Goal: Task Accomplishment & Management: Manage account settings

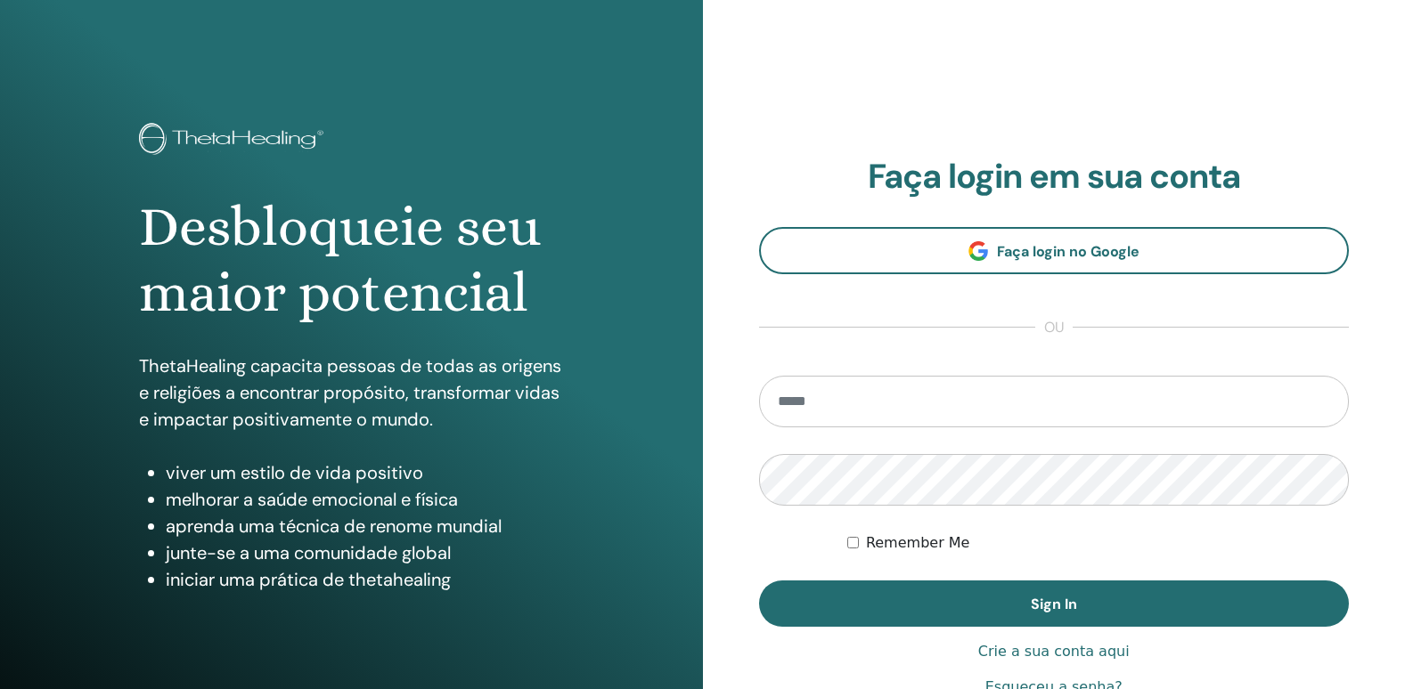
type input "**********"
click at [949, 629] on div "**********" at bounding box center [1054, 428] width 591 height 542
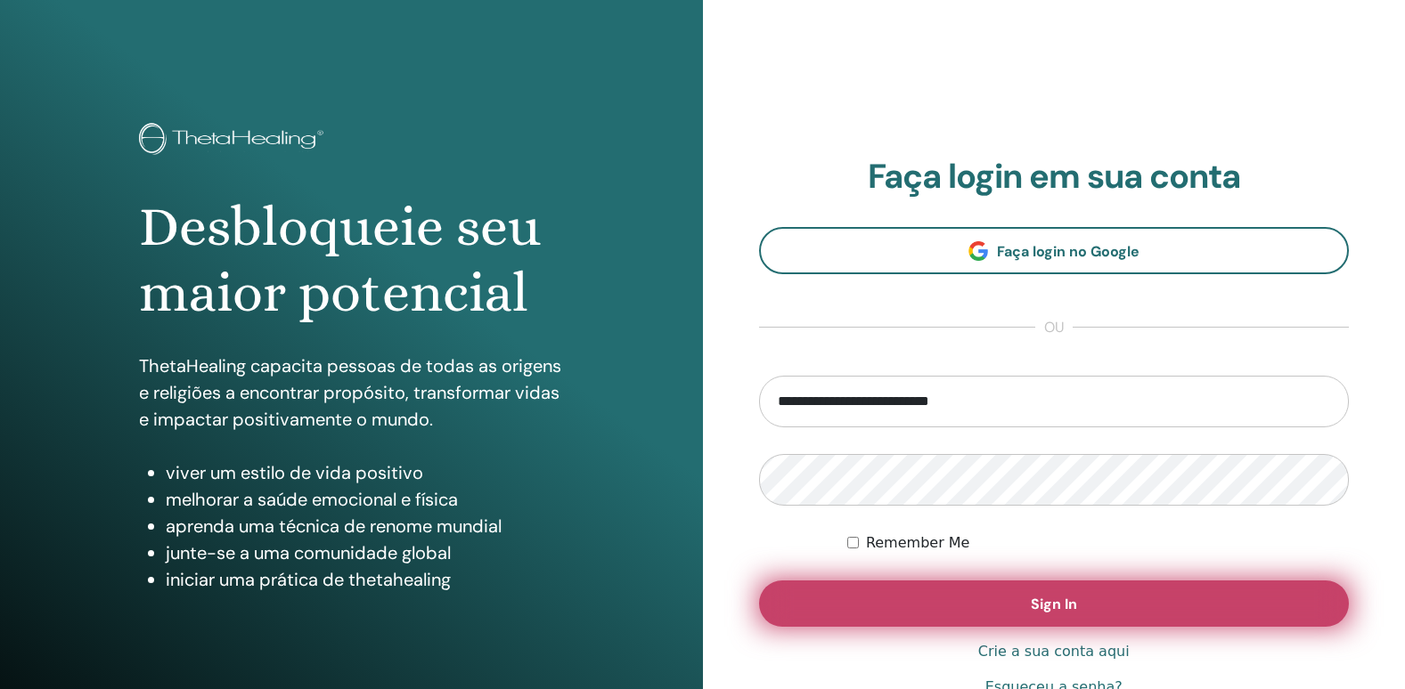
click at [950, 617] on button "Sign In" at bounding box center [1054, 604] width 591 height 46
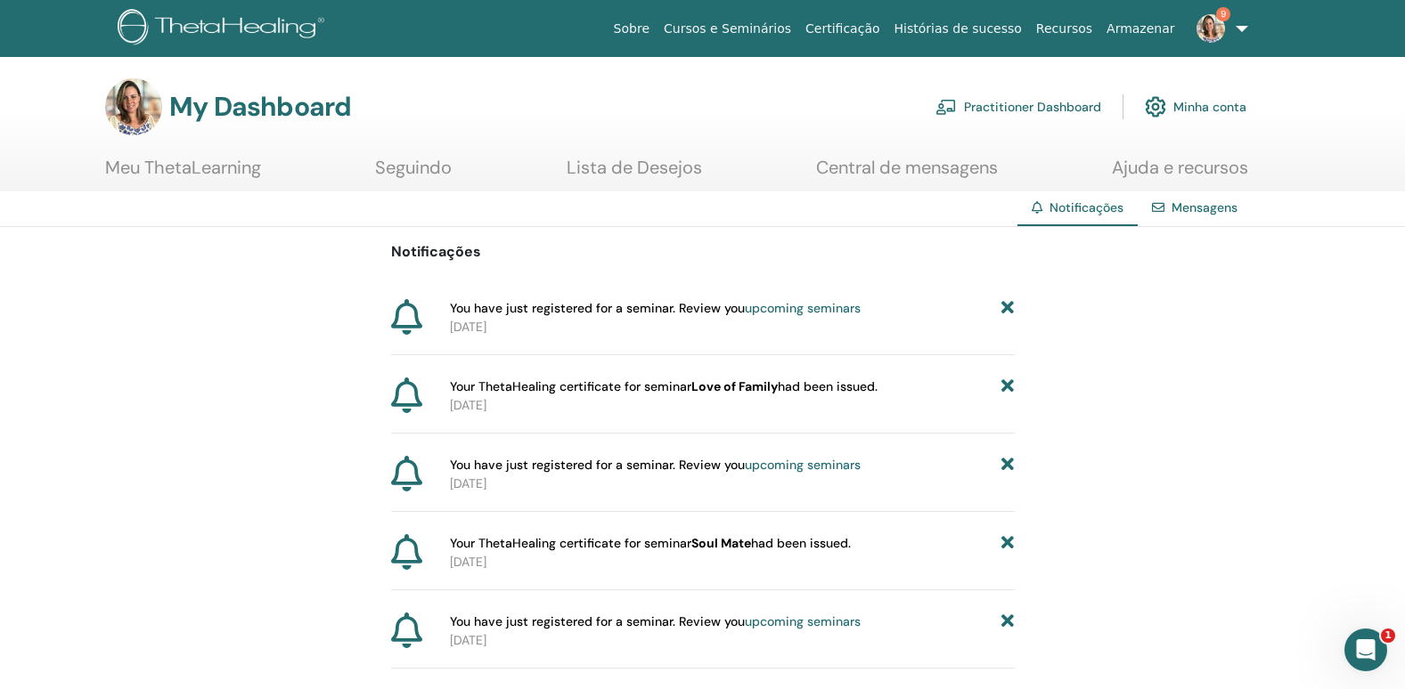
click at [157, 176] on link "Meu ThetaLearning" at bounding box center [183, 174] width 156 height 35
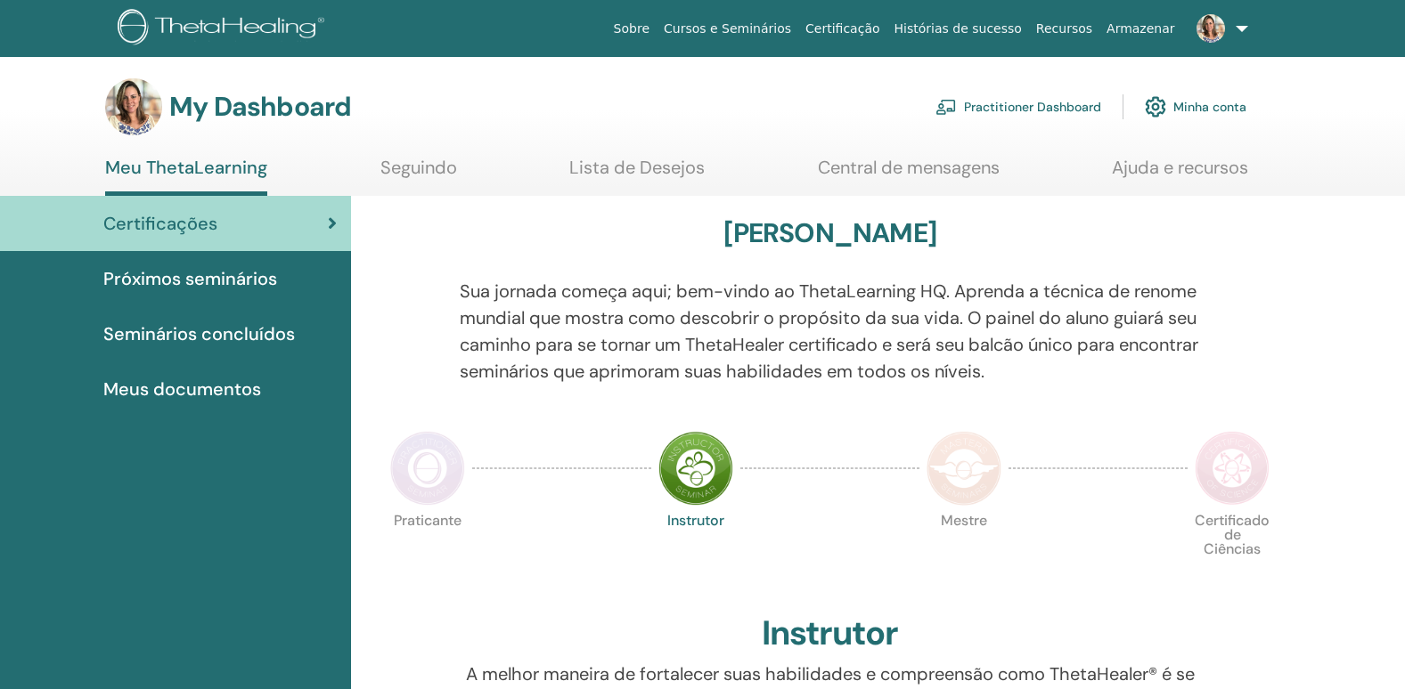
click at [211, 210] on span "Certificações" at bounding box center [160, 223] width 114 height 27
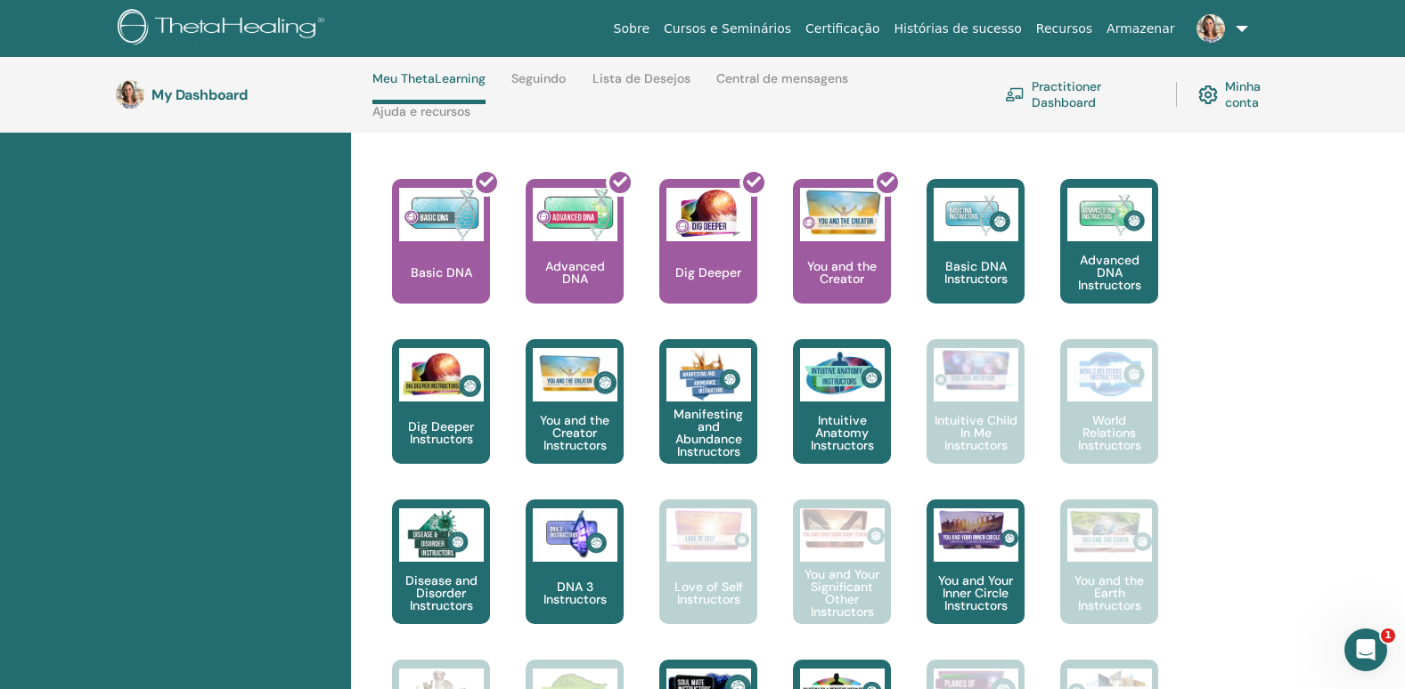
scroll to position [699, 0]
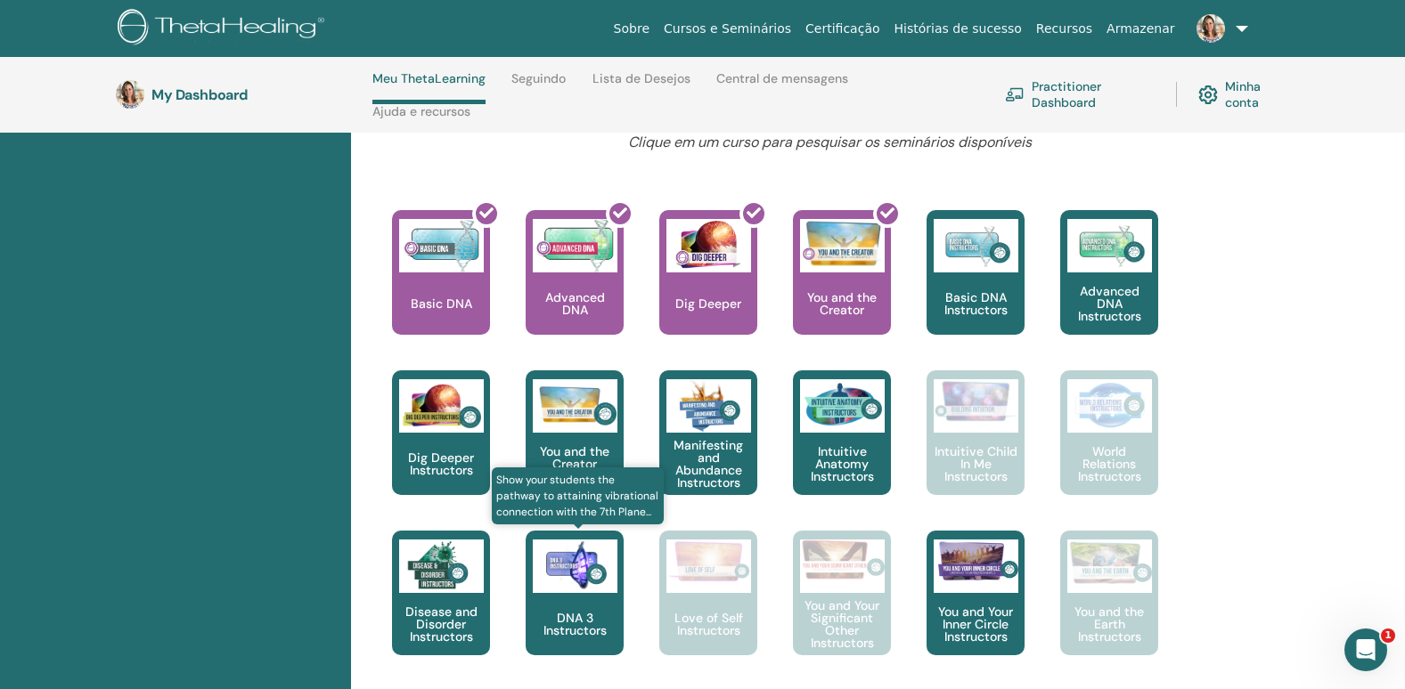
click at [578, 594] on div "DNA 3 Instructors" at bounding box center [575, 593] width 98 height 125
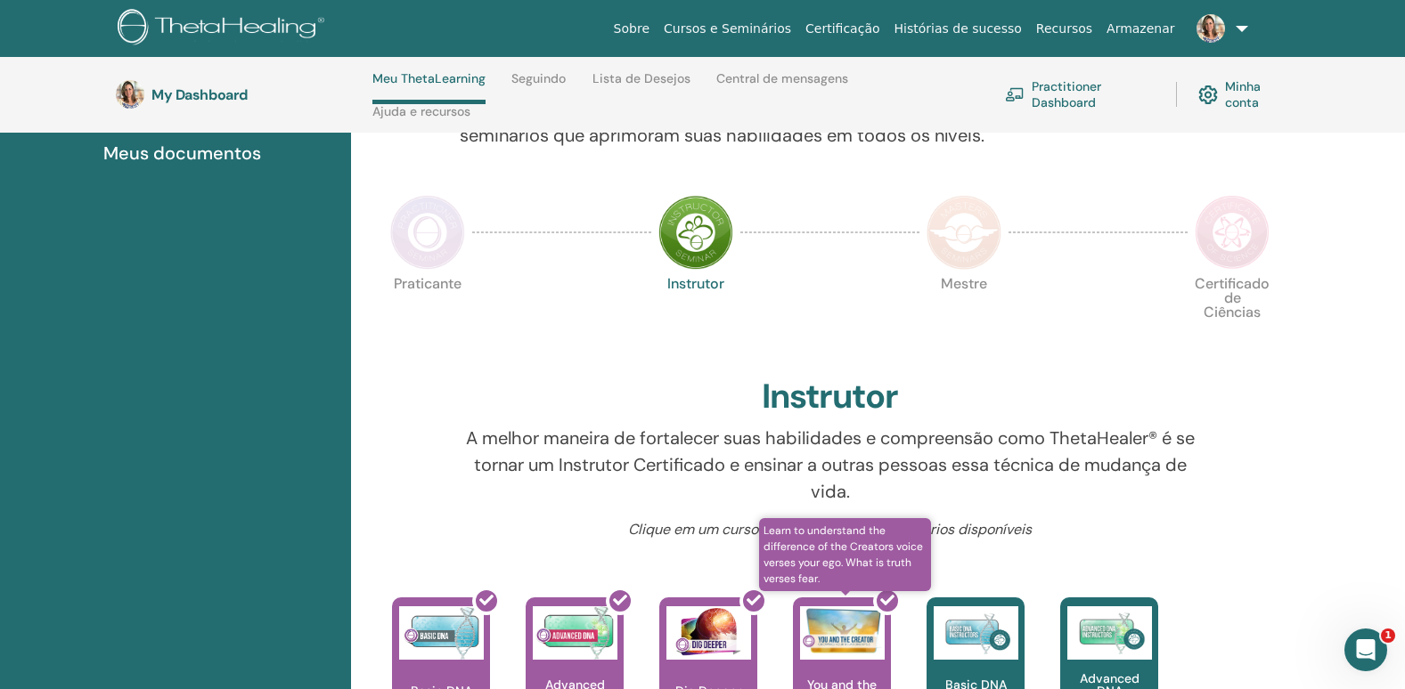
scroll to position [254, 0]
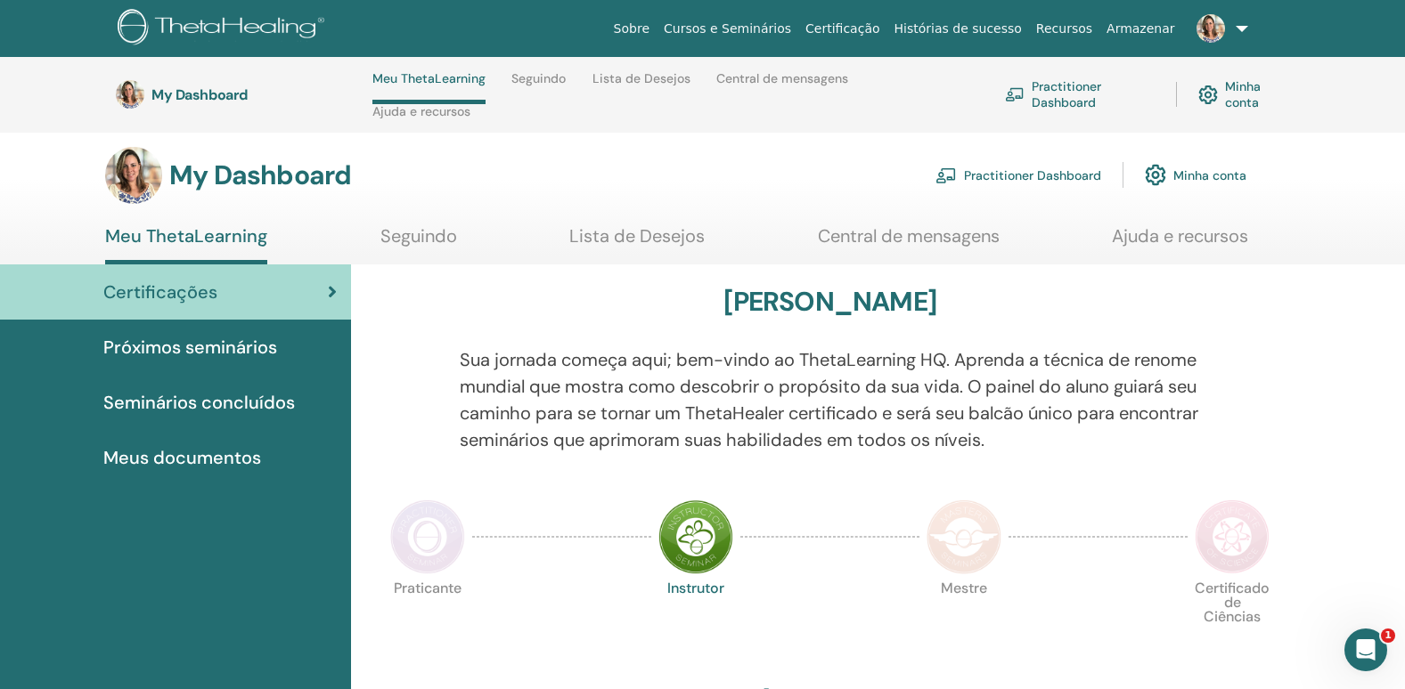
scroll to position [0, 0]
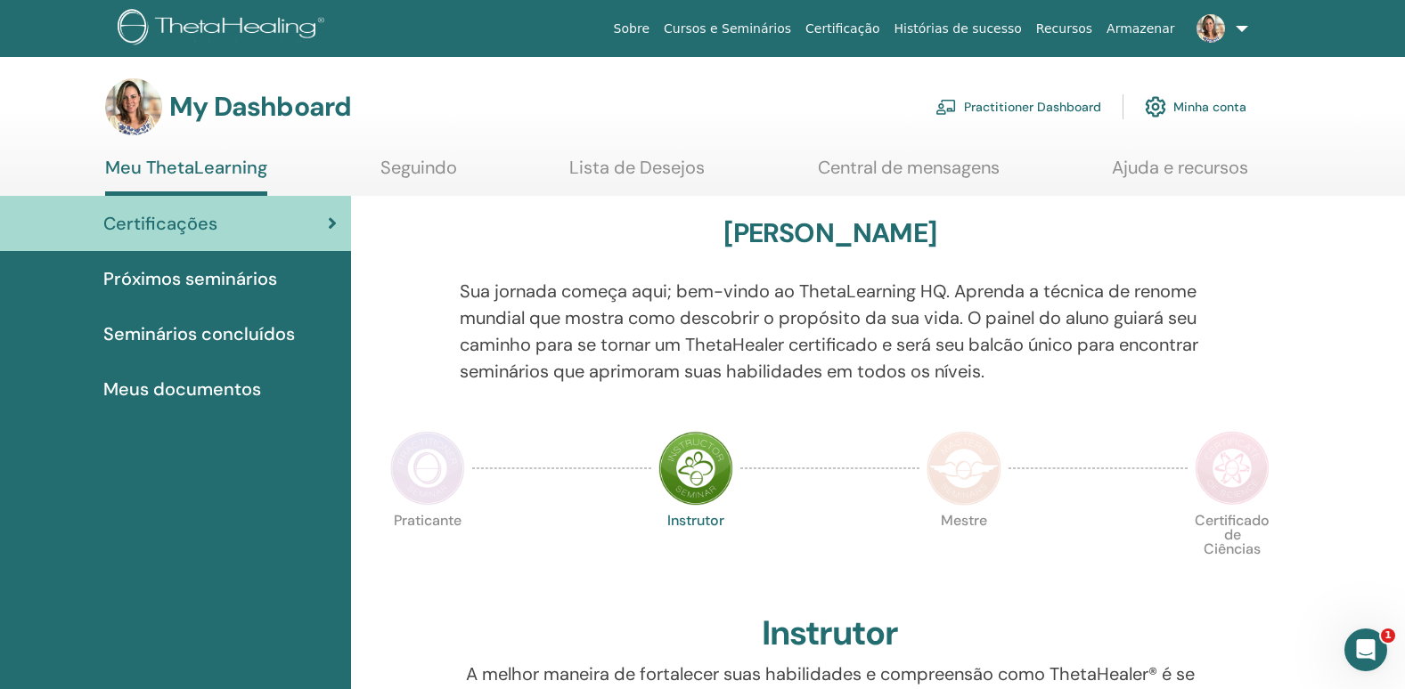
click at [859, 25] on link "Certificação" at bounding box center [842, 28] width 88 height 33
click at [1202, 111] on link "Minha conta" at bounding box center [1196, 106] width 102 height 39
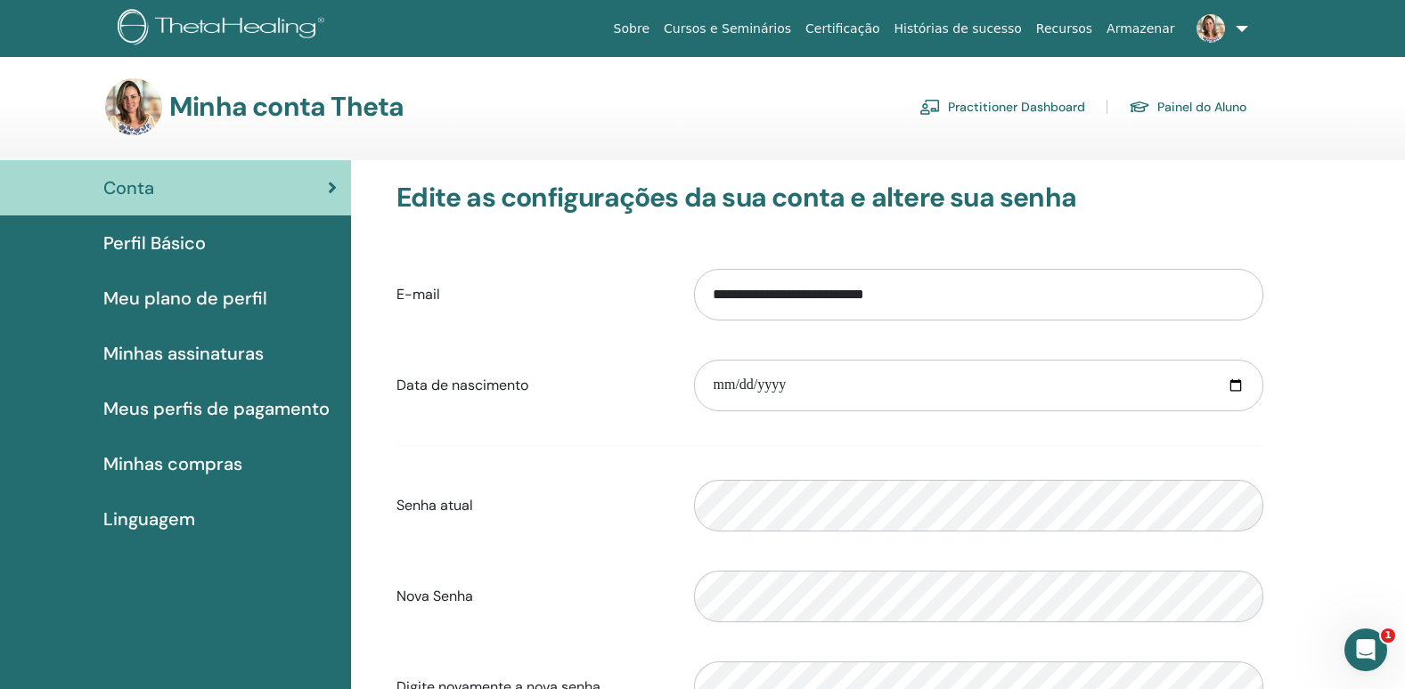
click at [200, 297] on span "Meu plano de perfil" at bounding box center [185, 298] width 164 height 27
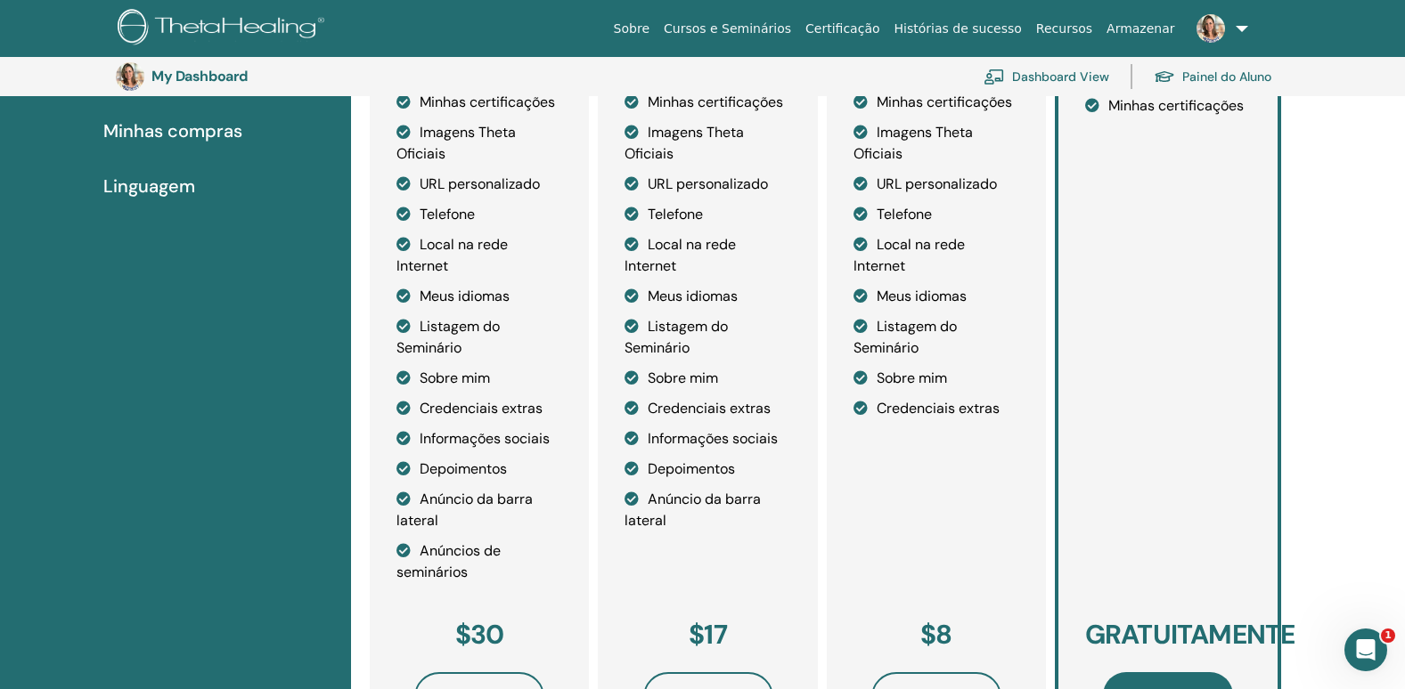
scroll to position [217, 0]
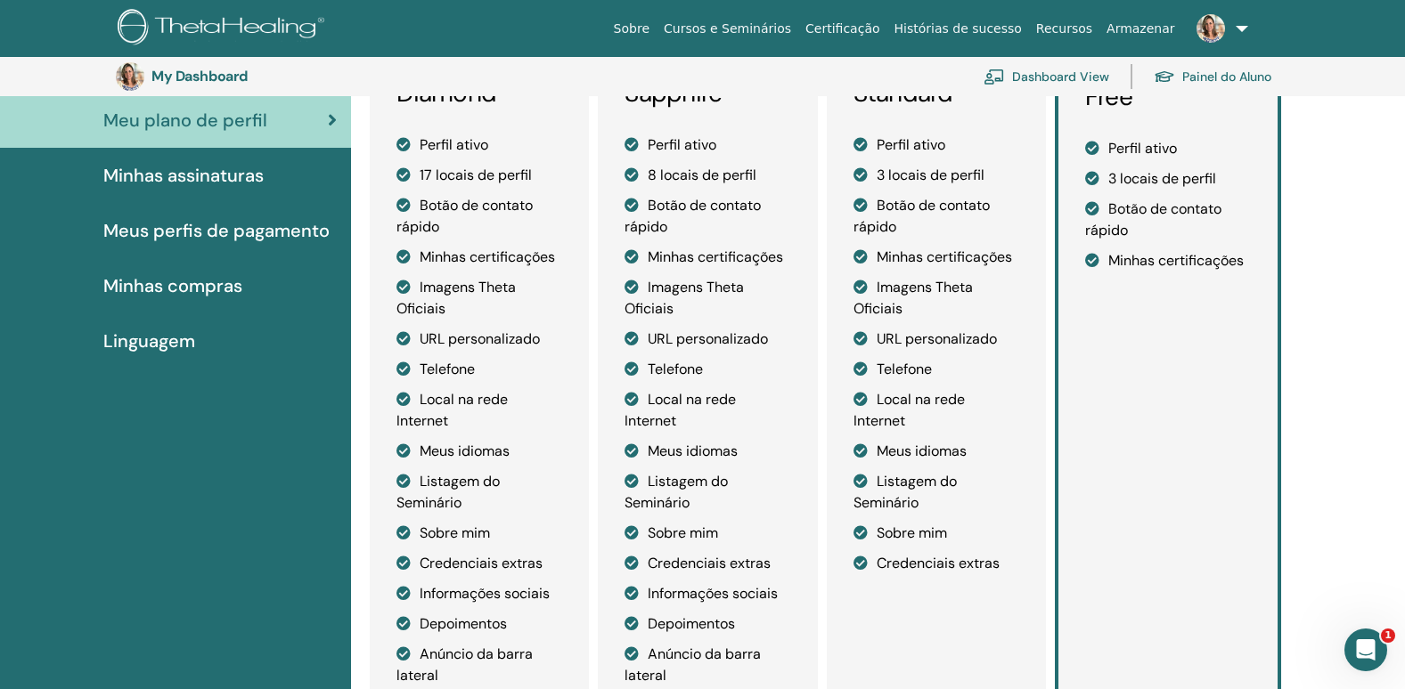
click at [164, 335] on span "Linguagem" at bounding box center [149, 341] width 92 height 27
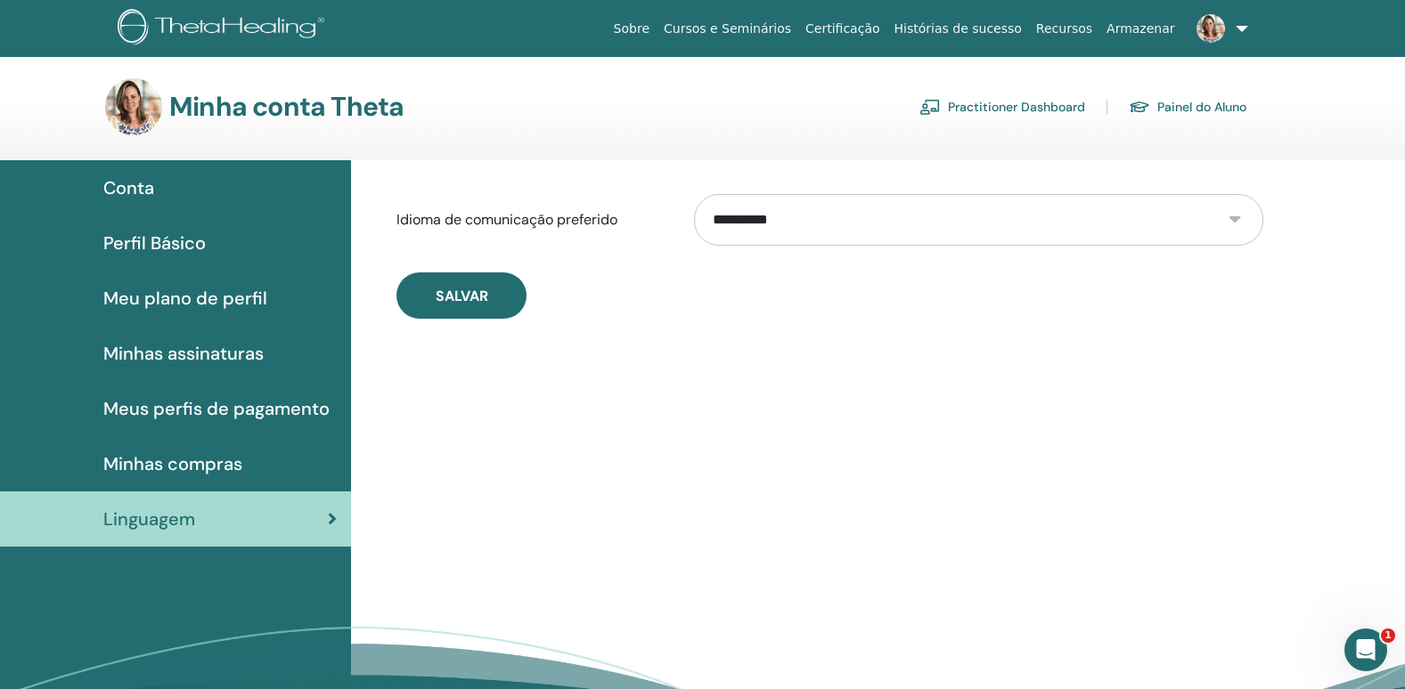
click at [143, 460] on span "Minhas compras" at bounding box center [172, 464] width 139 height 27
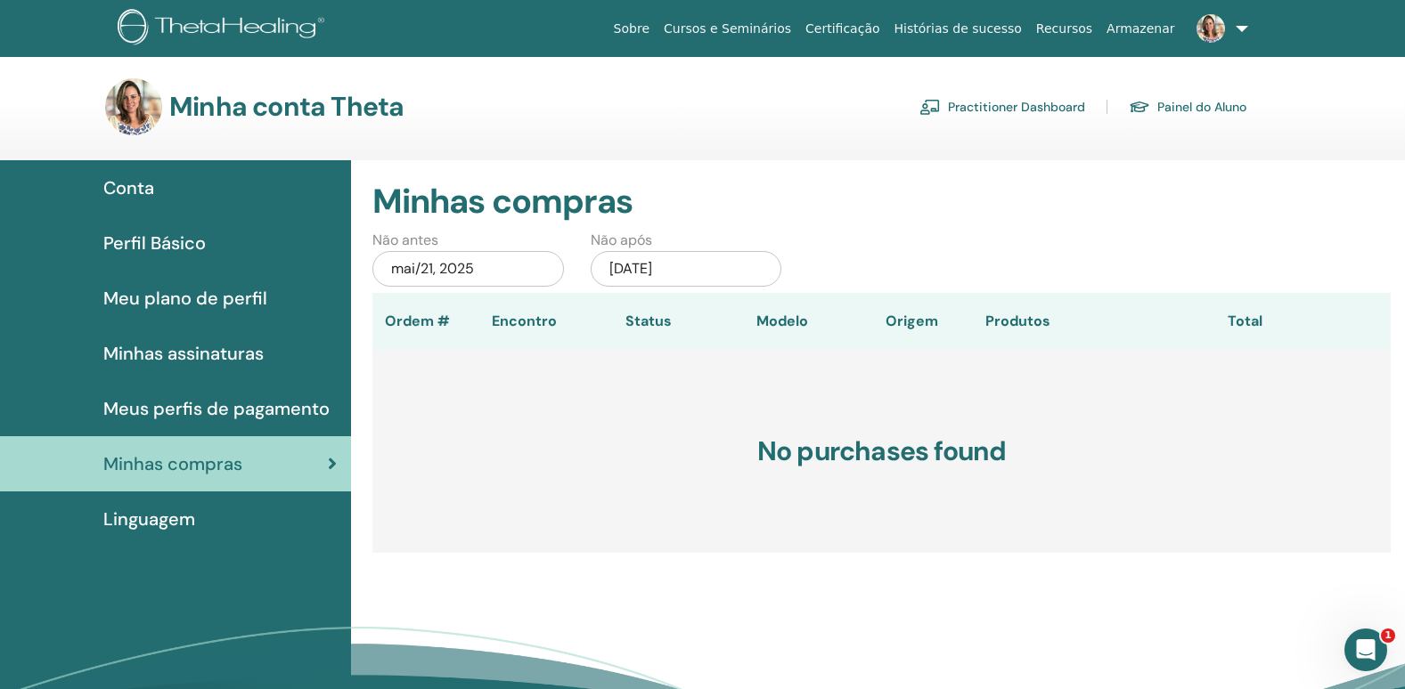
click at [431, 275] on div "mai/21, 2025" at bounding box center [467, 269] width 191 height 36
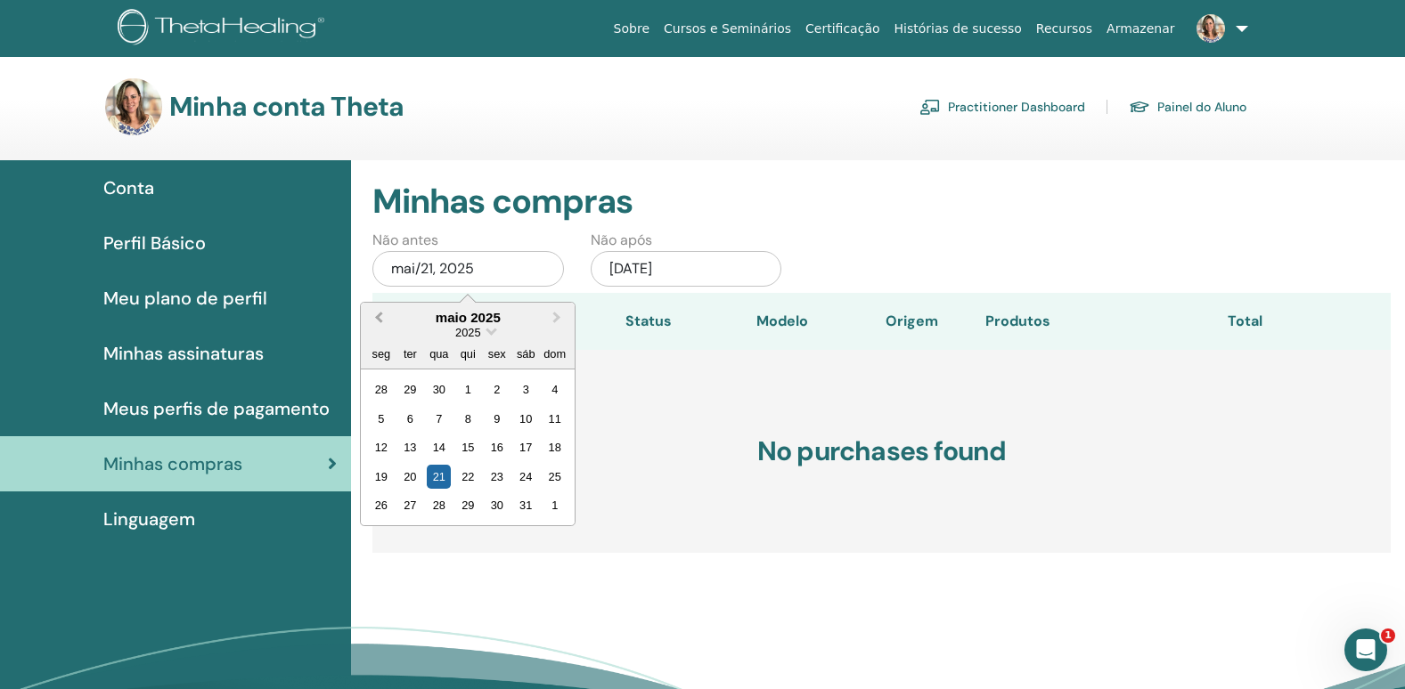
click at [379, 314] on span "Previous Month" at bounding box center [379, 317] width 0 height 19
click at [474, 331] on span "2025" at bounding box center [467, 332] width 25 height 13
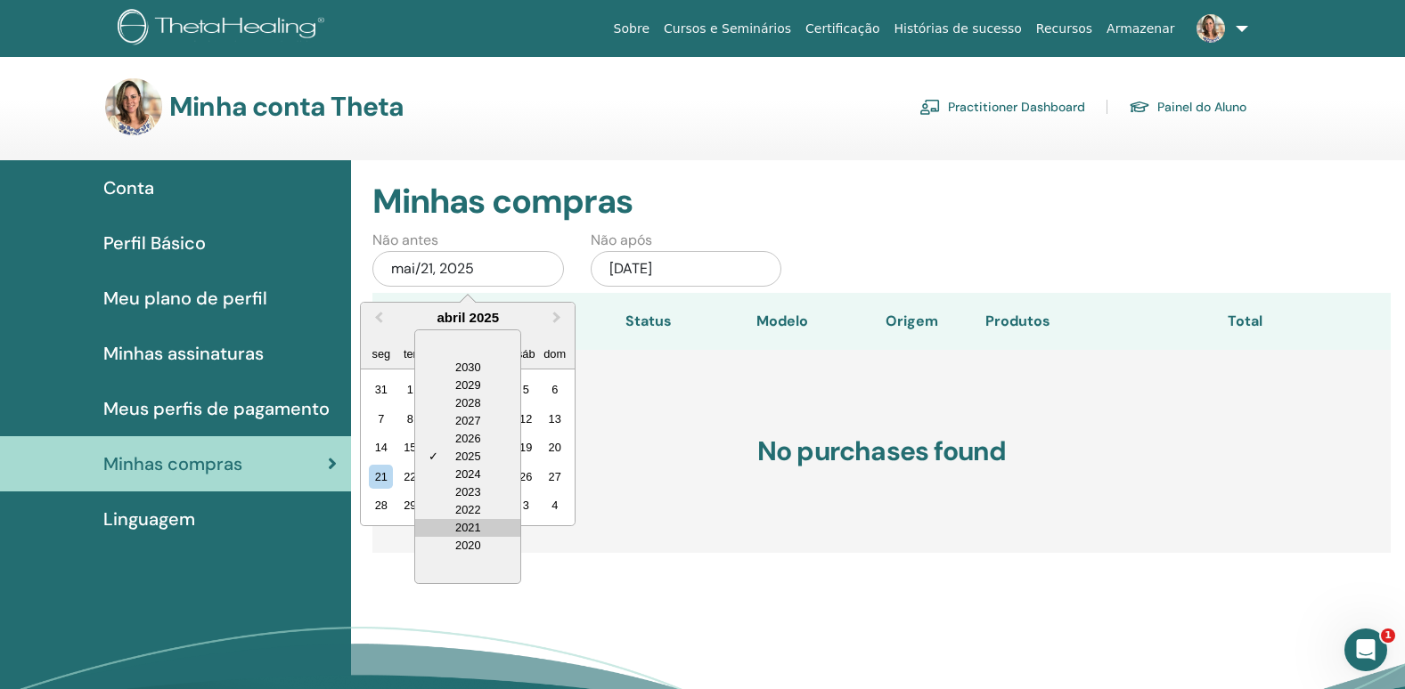
click at [466, 523] on div "2021" at bounding box center [467, 528] width 105 height 18
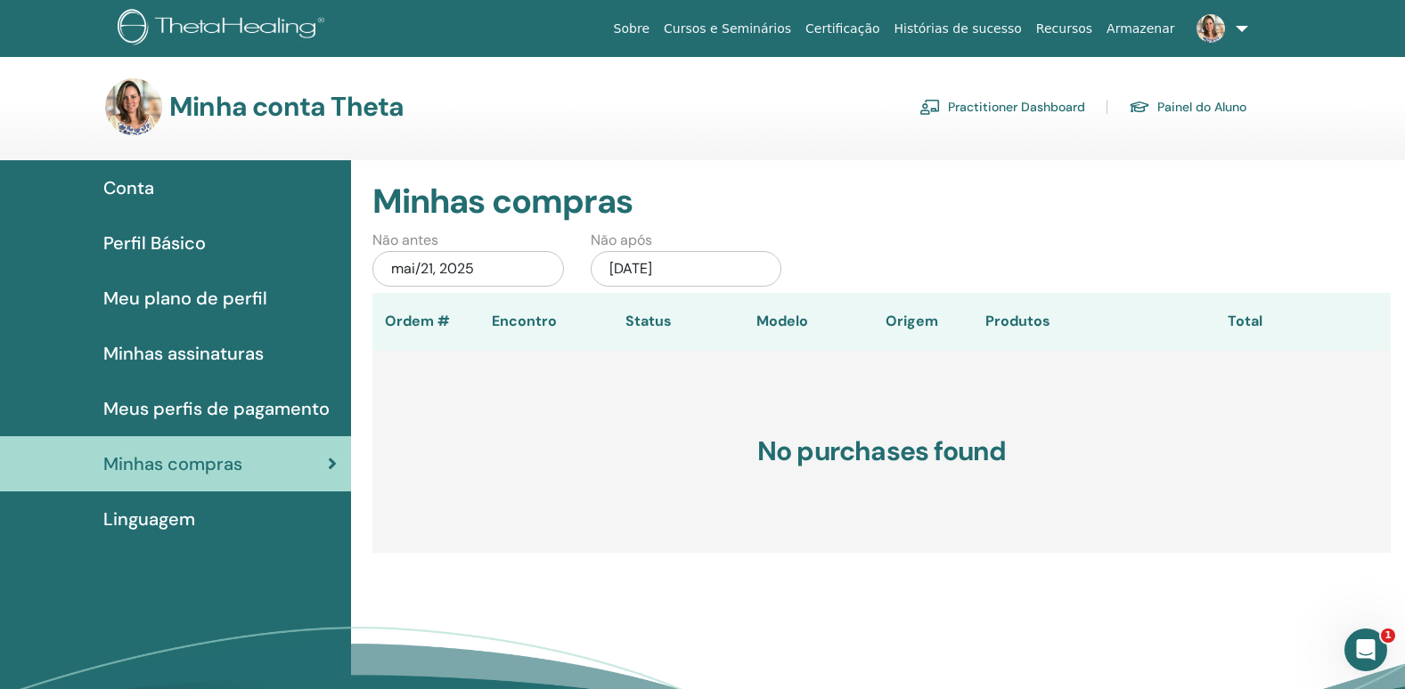
click at [866, 225] on div "Minhas compras Não antes mai/21, 2025 Não após nov/21, 2025 Ordem # Encontro St…" at bounding box center [881, 360] width 1018 height 400
click at [471, 263] on div "mai/21, 2025" at bounding box center [467, 269] width 191 height 36
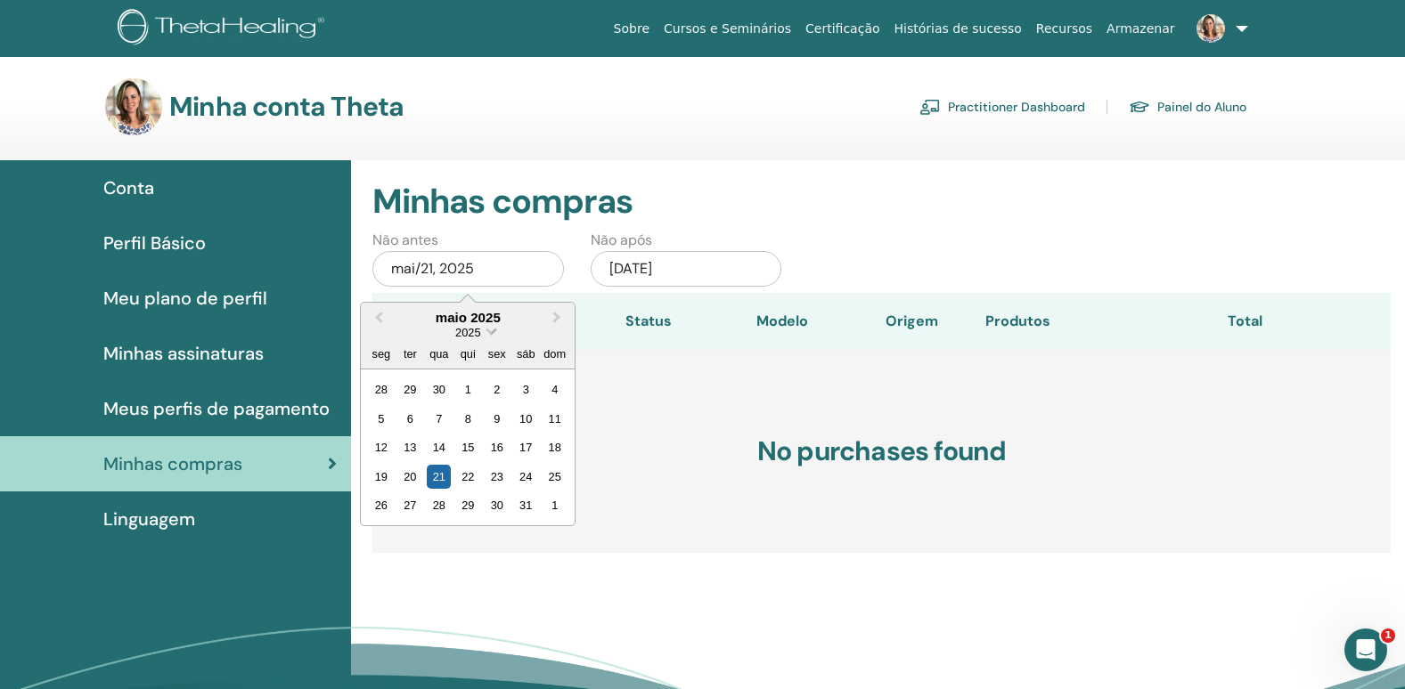
click at [490, 335] on span "Choose Date" at bounding box center [491, 330] width 12 height 12
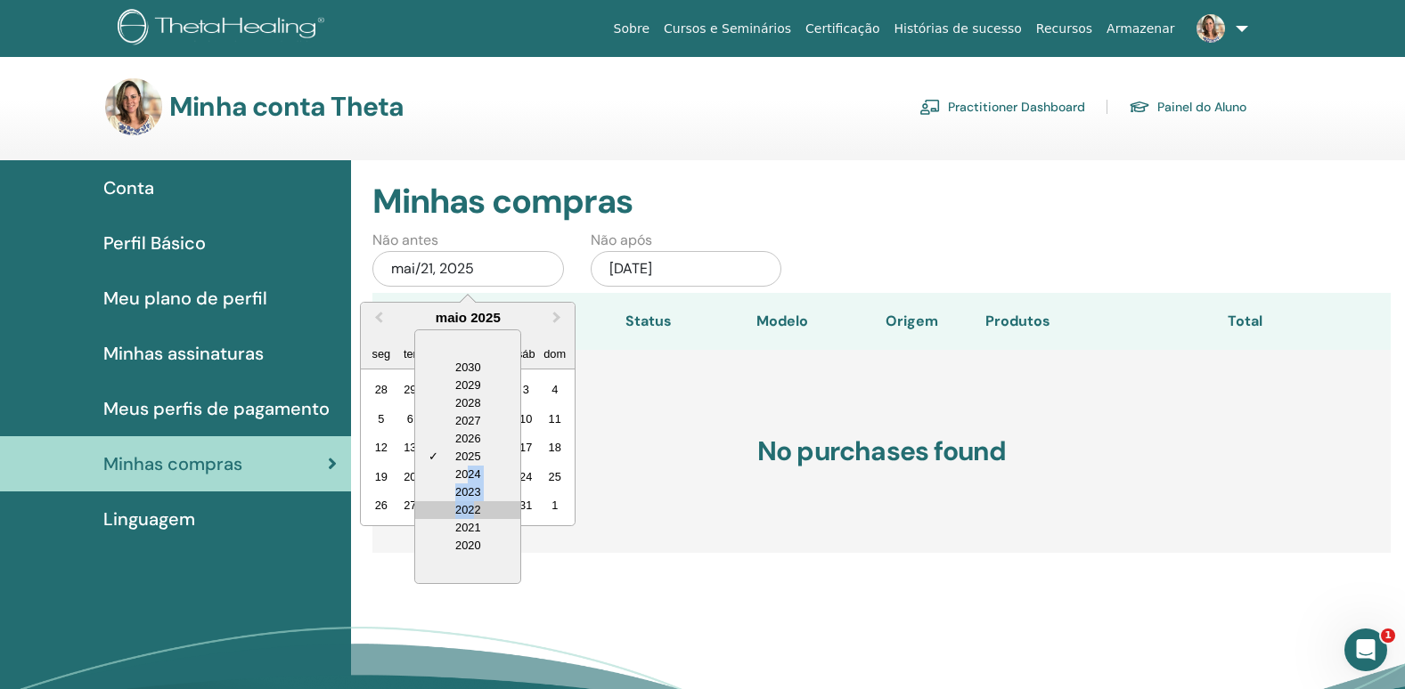
drag, startPoint x: 475, startPoint y: 500, endPoint x: 472, endPoint y: 511, distance: 11.9
click at [472, 511] on div "2030 2029 2028 2027 2026 ✓ 2025 2024 2023 2022 2021 2020" at bounding box center [467, 457] width 107 height 255
drag, startPoint x: 472, startPoint y: 511, endPoint x: 464, endPoint y: 531, distance: 21.2
click at [464, 531] on div "2021" at bounding box center [467, 528] width 105 height 18
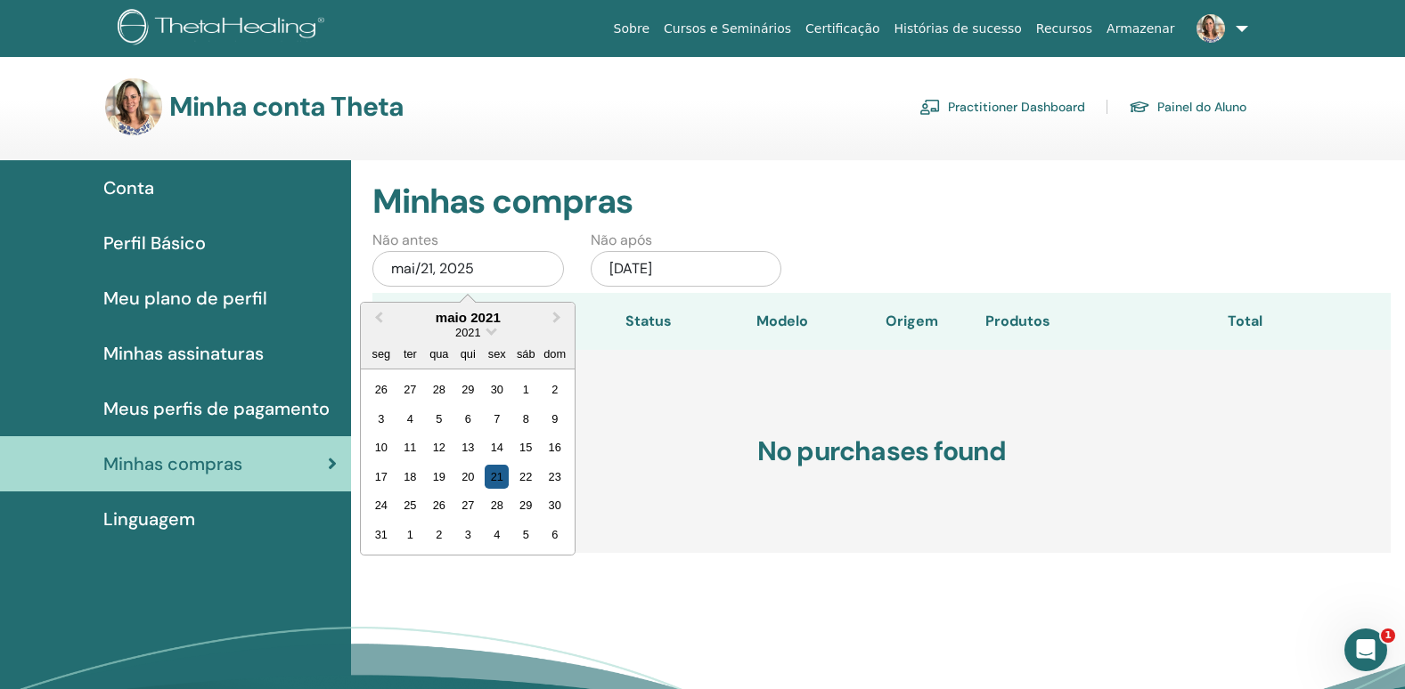
click at [504, 474] on div "21" at bounding box center [497, 477] width 24 height 24
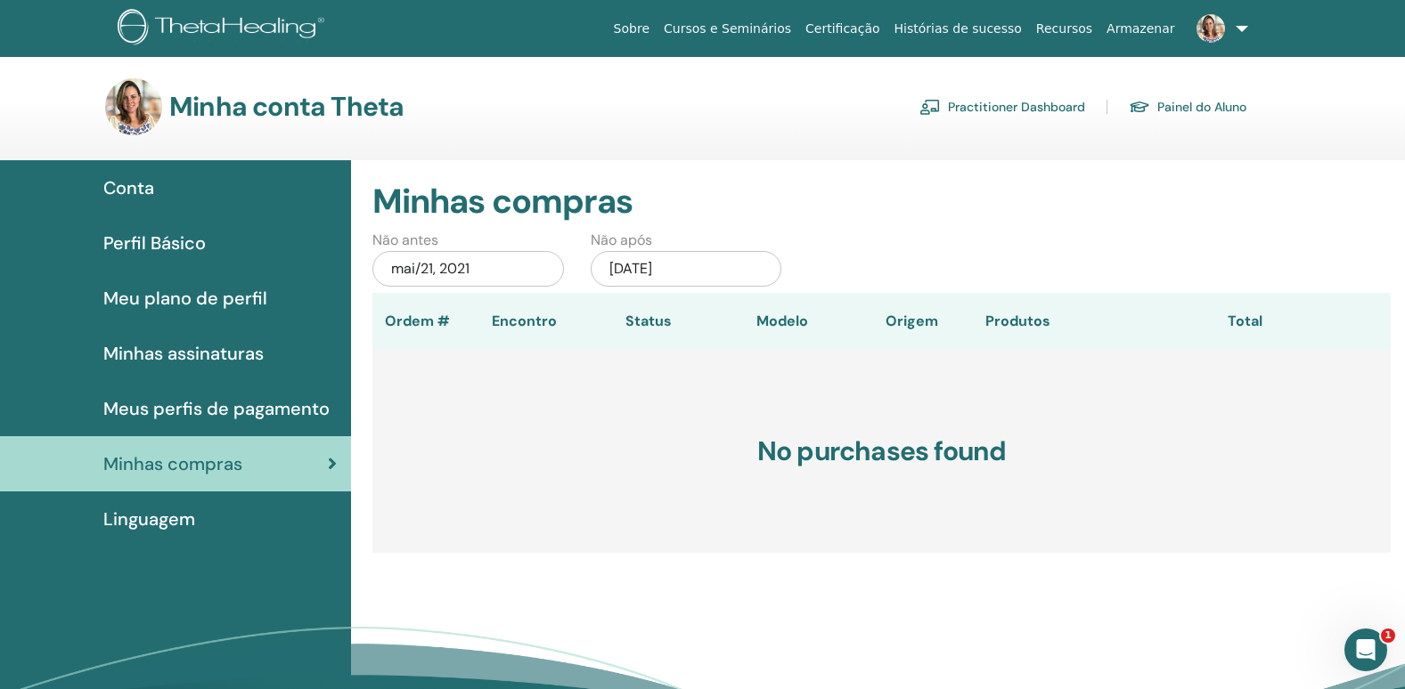
click at [132, 410] on span "Meus perfis de pagamento" at bounding box center [216, 409] width 226 height 27
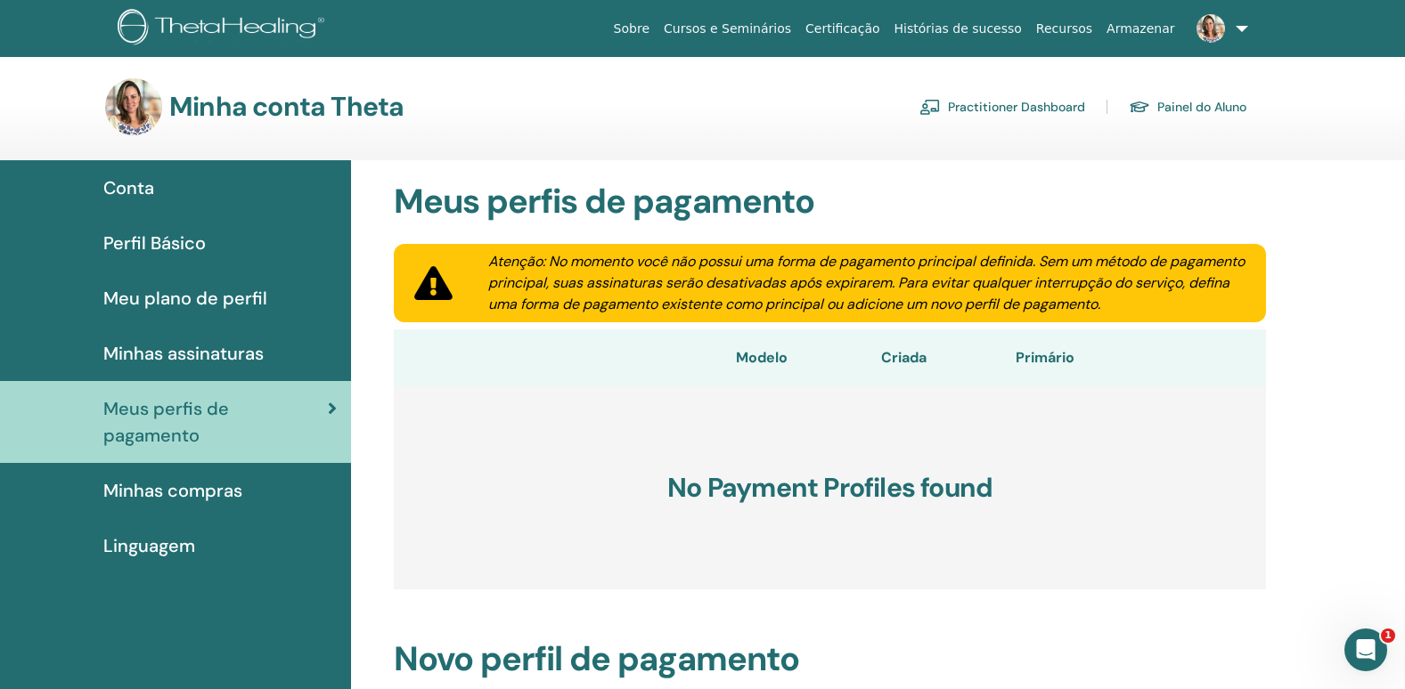
click at [161, 338] on link "Minhas assinaturas" at bounding box center [175, 353] width 351 height 55
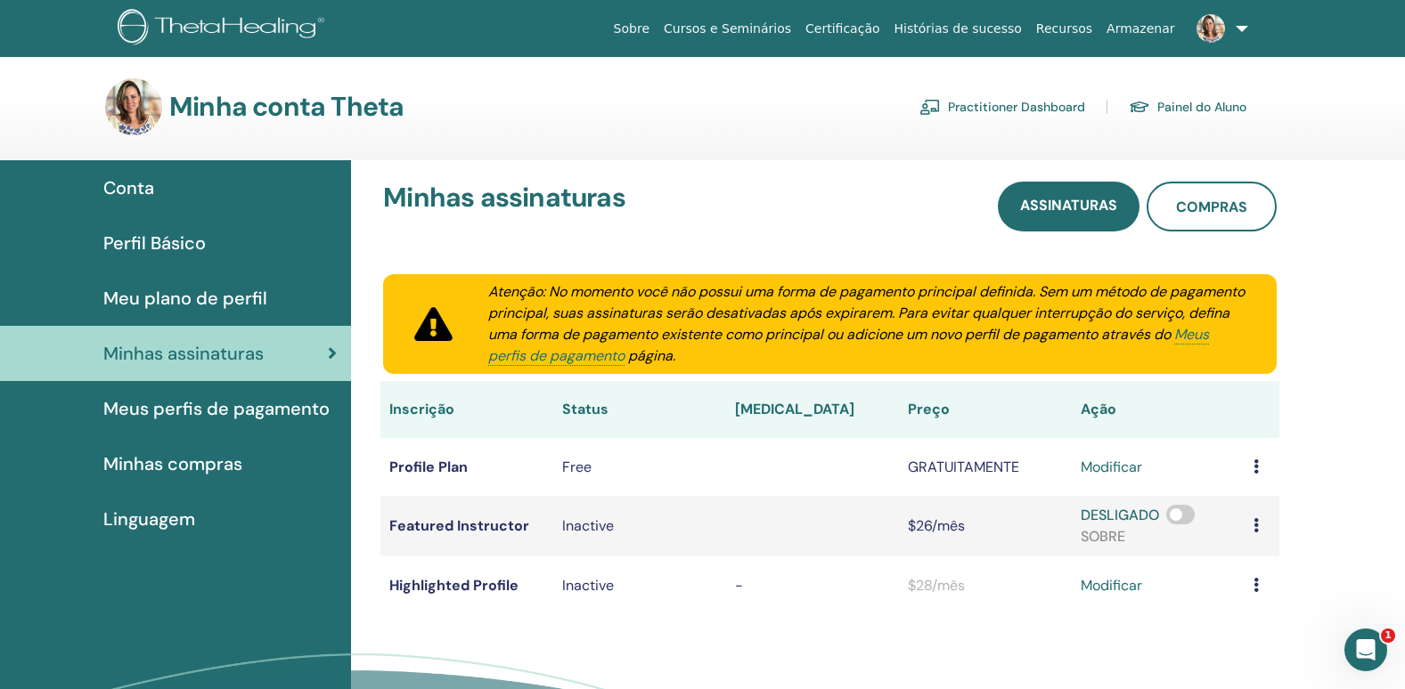
click at [213, 315] on link "Meu plano de perfil" at bounding box center [175, 298] width 351 height 55
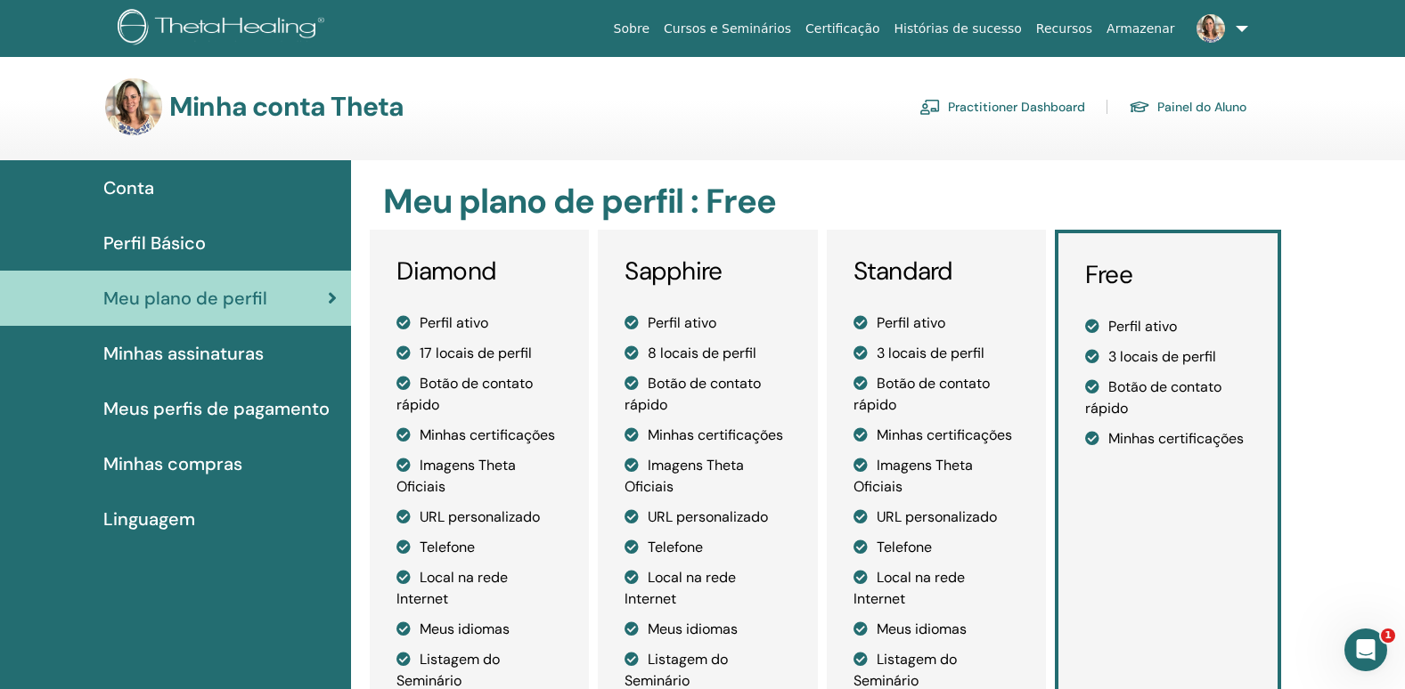
click at [238, 249] on div "Perfil Básico" at bounding box center [175, 243] width 322 height 27
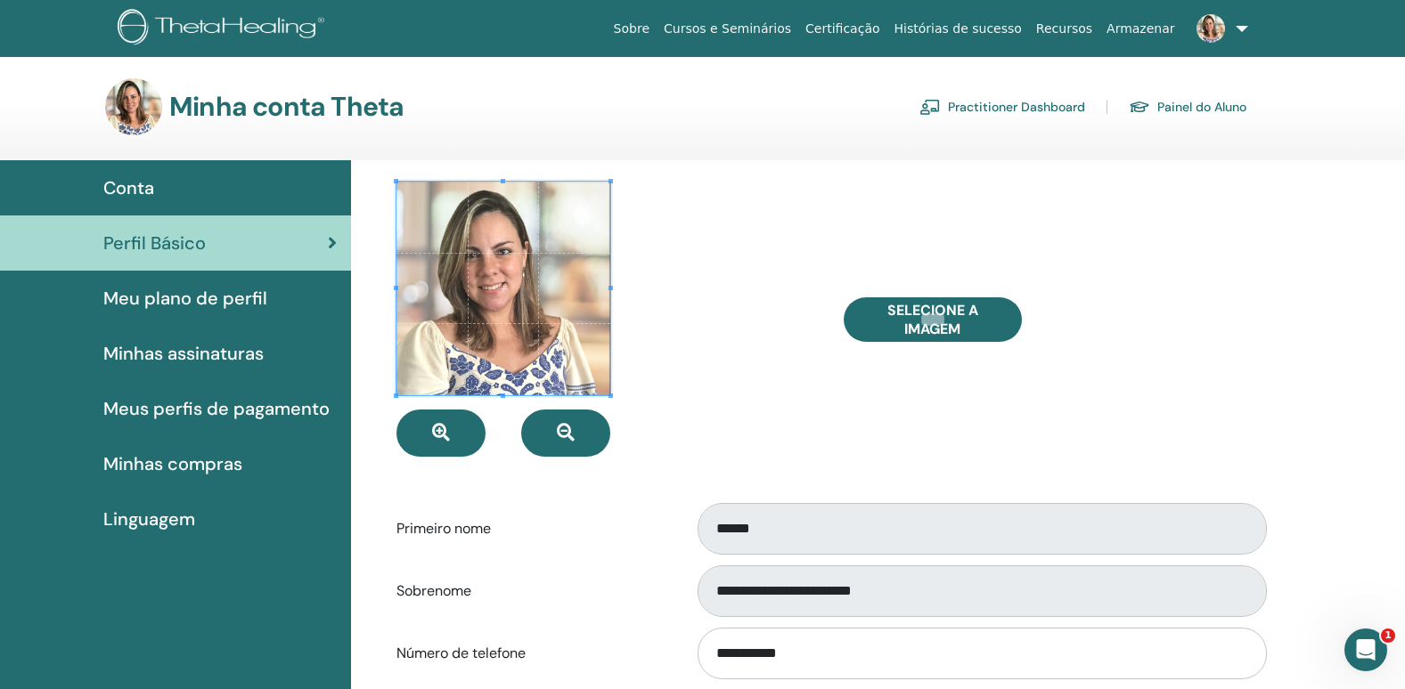
click at [124, 179] on span "Conta" at bounding box center [128, 188] width 51 height 27
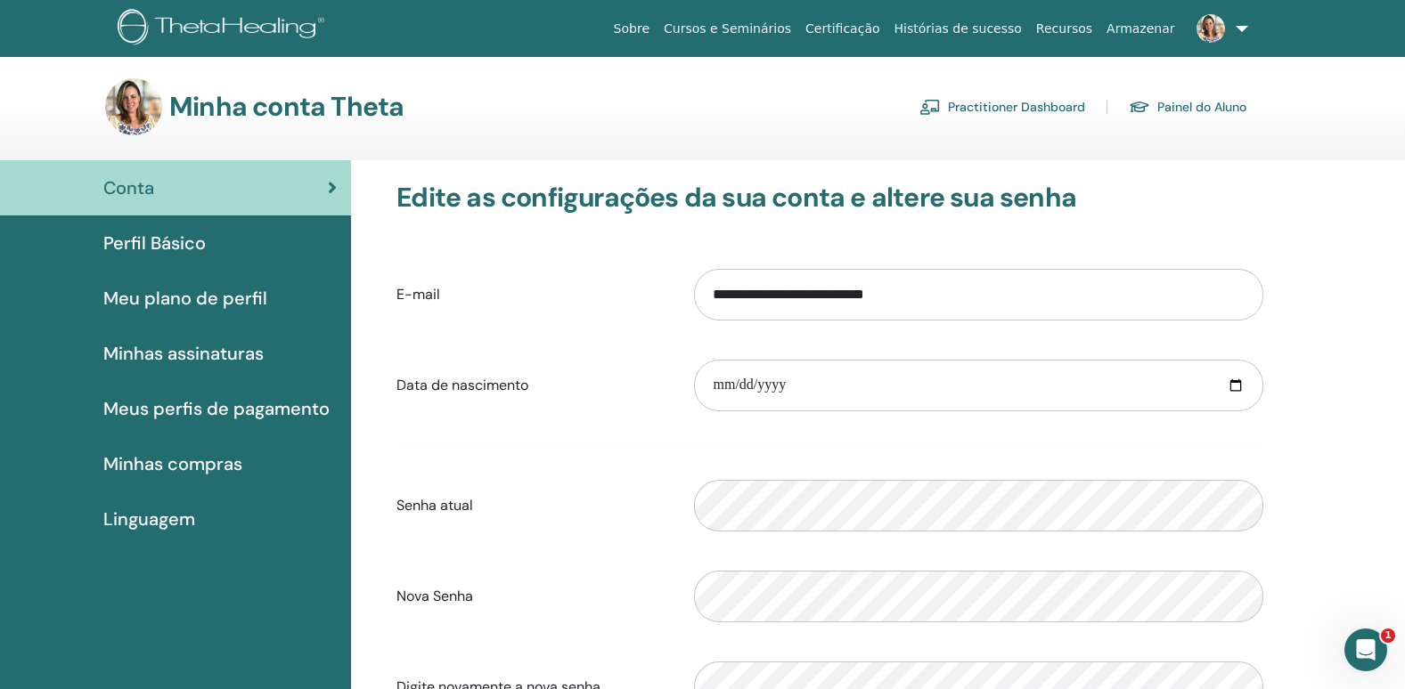
click at [1205, 26] on img at bounding box center [1210, 28] width 29 height 29
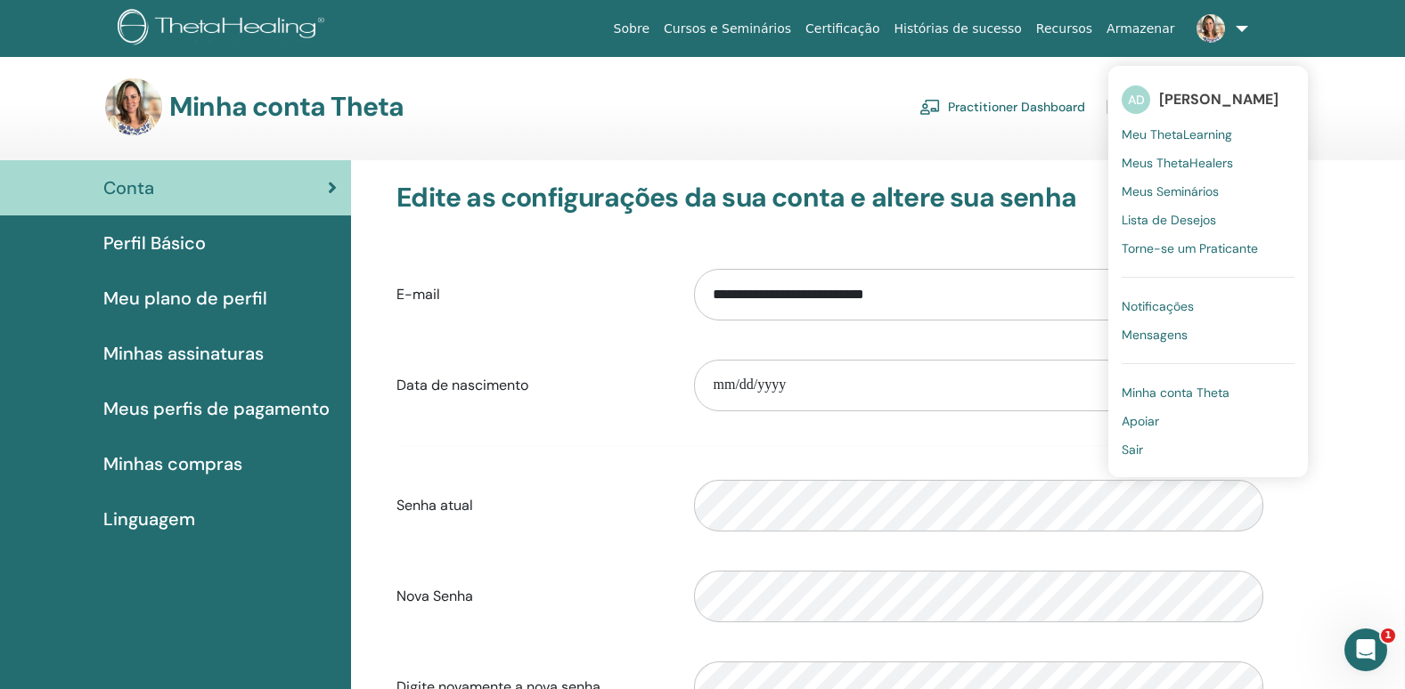
click at [1288, 39] on ul "Sobre Cursos e Seminários Certificação Histórias de sucesso Recursos Armazenar …" at bounding box center [930, 28] width 755 height 57
